Goal: Find specific fact: Find specific fact

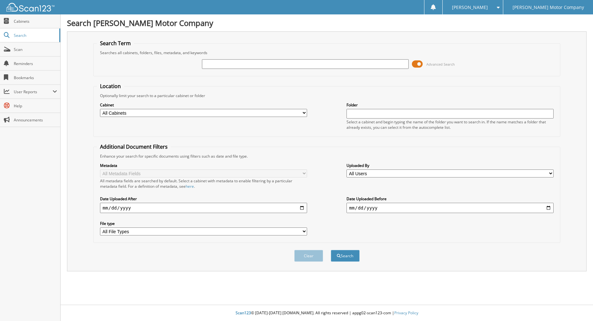
drag, startPoint x: 275, startPoint y: 60, endPoint x: 298, endPoint y: 60, distance: 23.4
click at [275, 60] on input "text" at bounding box center [305, 64] width 207 height 10
type input "807862"
click at [331, 250] on button "Search" at bounding box center [345, 256] width 29 height 12
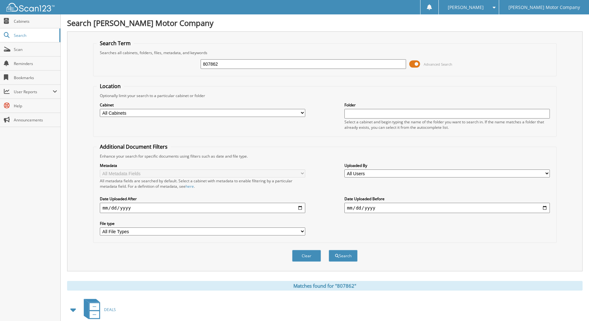
scroll to position [78, 0]
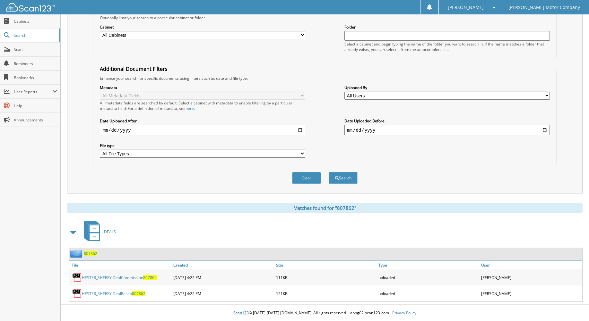
click at [89, 254] on span "807862" at bounding box center [90, 253] width 13 height 5
